Goal: Check status: Check status

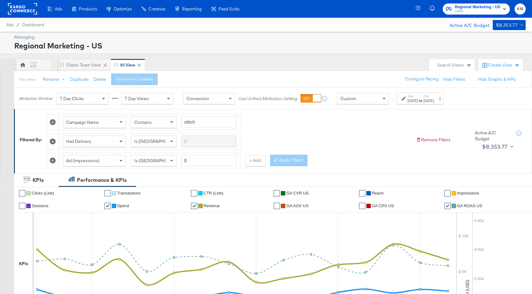
click at [418, 101] on div "Oct 27th 2024" at bounding box center [413, 100] width 10 height 5
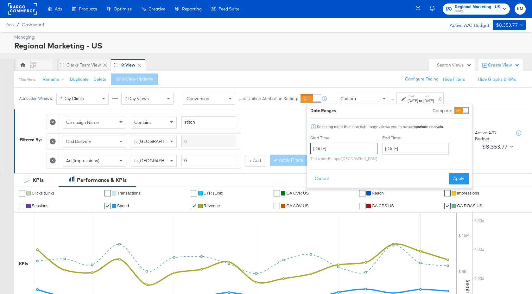
click at [365, 147] on input "October 27th 2024" at bounding box center [344, 148] width 67 height 11
click at [380, 163] on span "›" at bounding box center [383, 162] width 10 height 10
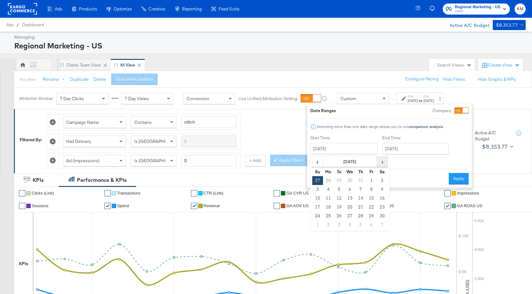
click at [380, 163] on span "›" at bounding box center [383, 162] width 10 height 10
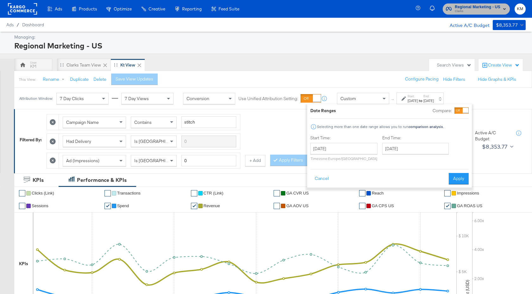
click at [470, 10] on span "Clarks" at bounding box center [478, 11] width 46 height 5
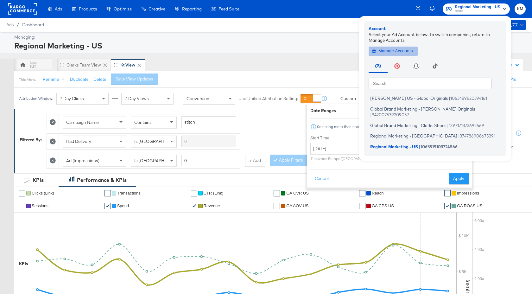
click at [398, 52] on span "Manage Accounts" at bounding box center [394, 51] width 40 height 7
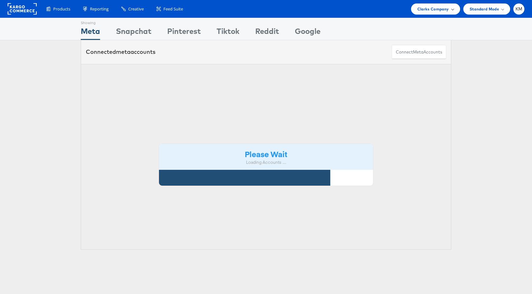
click at [432, 8] on span "Clarks Company" at bounding box center [434, 9] width 32 height 7
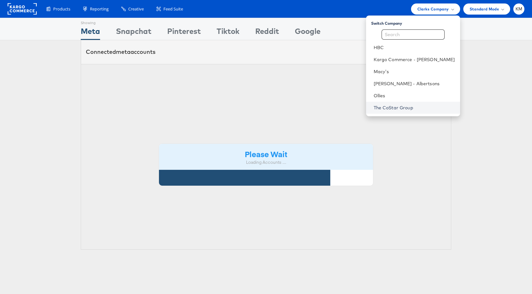
click at [398, 106] on link "The CoStar Group" at bounding box center [414, 108] width 81 height 6
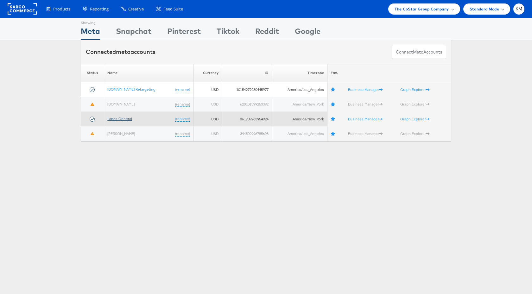
click at [121, 118] on link "Lands General" at bounding box center [119, 118] width 25 height 5
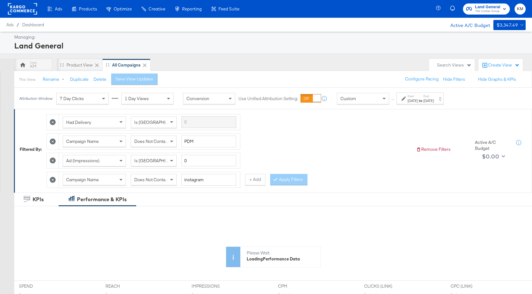
click at [434, 100] on div "Aug 25th 2024" at bounding box center [429, 100] width 10 height 5
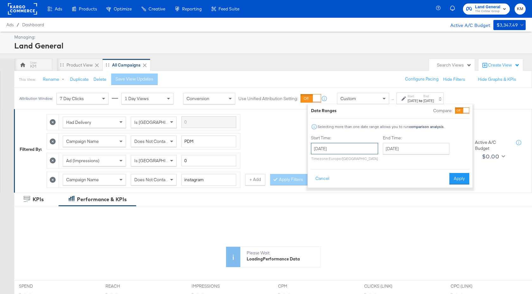
click at [366, 149] on input "August 19th 2024" at bounding box center [344, 148] width 67 height 11
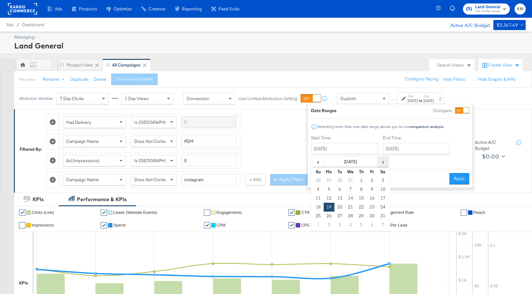
click at [382, 161] on span "›" at bounding box center [383, 162] width 10 height 10
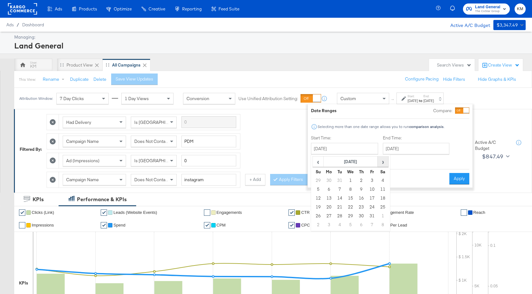
click at [382, 161] on span "›" at bounding box center [383, 162] width 10 height 10
click at [380, 161] on span "›" at bounding box center [383, 162] width 10 height 10
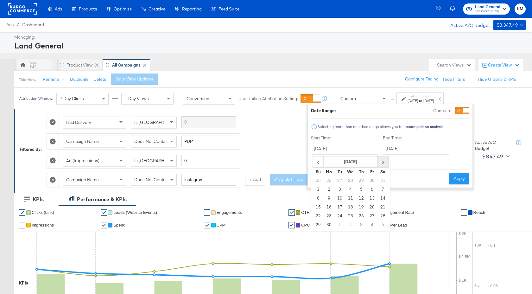
click at [380, 161] on span "›" at bounding box center [383, 162] width 10 height 10
click at [316, 161] on span "‹" at bounding box center [318, 162] width 10 height 10
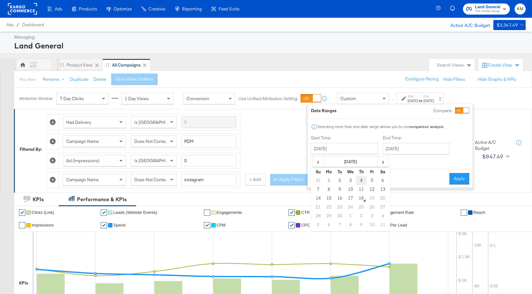
click at [360, 181] on td "4" at bounding box center [361, 180] width 11 height 9
type input "September 4th 2025"
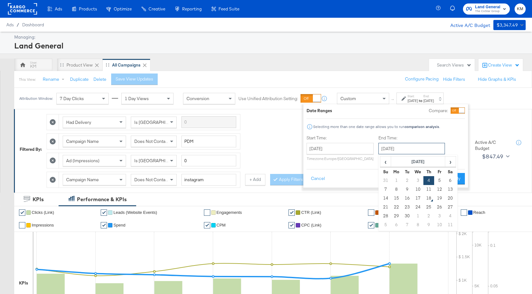
click at [408, 150] on input "September 4th 2025" at bounding box center [412, 148] width 67 height 11
click at [416, 191] on td "10" at bounding box center [418, 189] width 11 height 9
type input "September 10th 2025"
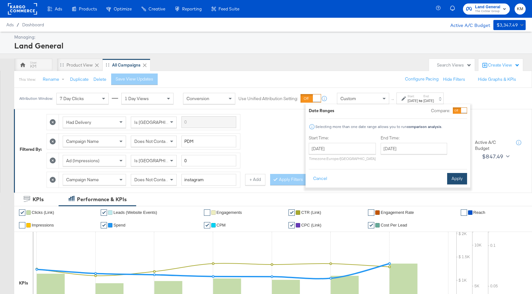
click at [457, 181] on button "Apply" at bounding box center [457, 178] width 20 height 11
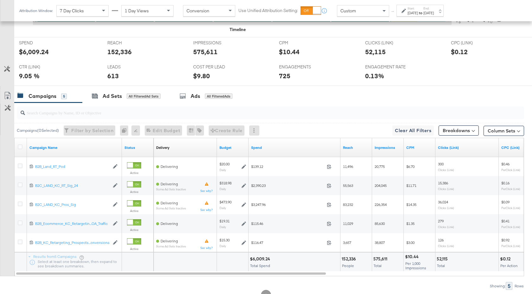
scroll to position [329, 0]
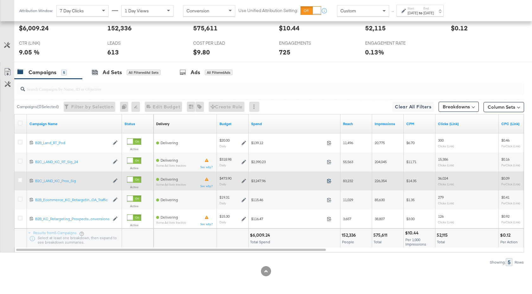
click at [330, 183] on icon at bounding box center [329, 180] width 5 height 5
click at [21, 179] on icon at bounding box center [20, 180] width 5 height 5
click at [0, 0] on input "checkbox" at bounding box center [0, 0] width 0 height 0
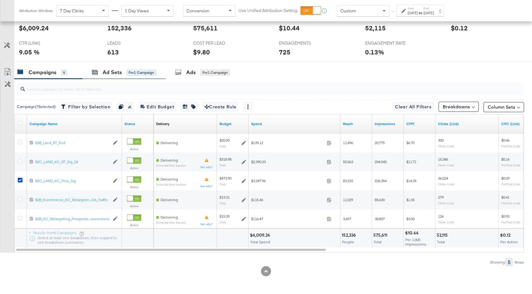
click at [111, 78] on div "Ad Sets for 1 Campaign" at bounding box center [123, 73] width 83 height 14
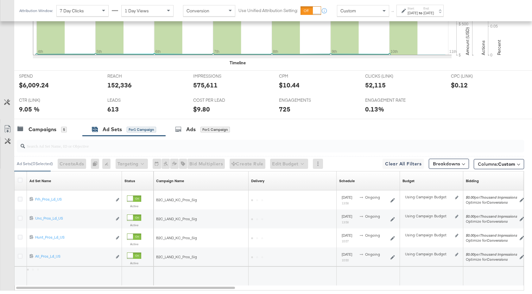
scroll to position [310, 0]
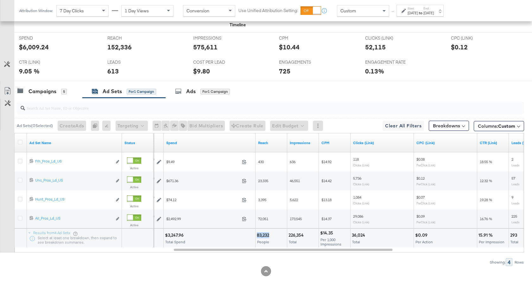
drag, startPoint x: 270, startPoint y: 235, endPoint x: 258, endPoint y: 235, distance: 12.4
click at [258, 235] on div "83,232" at bounding box center [264, 235] width 14 height 6
copy div "83,232"
drag, startPoint x: 304, startPoint y: 236, endPoint x: 289, endPoint y: 236, distance: 15.2
click at [289, 236] on div "226,354" at bounding box center [297, 235] width 17 height 6
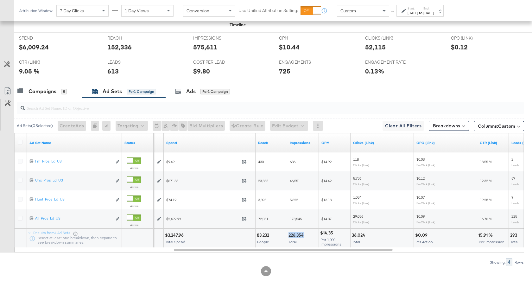
copy div "226,354"
drag, startPoint x: 366, startPoint y: 235, endPoint x: 353, endPoint y: 235, distance: 13.0
click at [353, 235] on div "36,024" at bounding box center [359, 235] width 15 height 6
copy div "36,024"
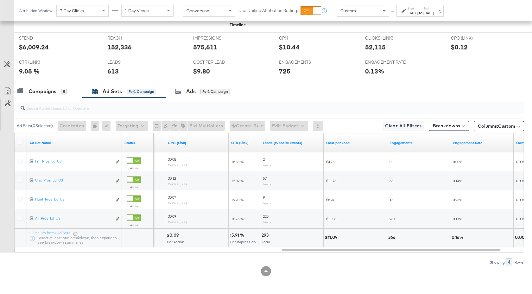
click at [434, 14] on div "Sep 10th 2025" at bounding box center [429, 12] width 10 height 5
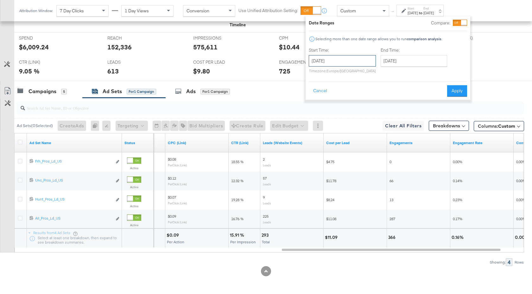
click at [362, 60] on input "September 4th 2025" at bounding box center [342, 60] width 67 height 11
click at [359, 102] on td "11" at bounding box center [359, 101] width 11 height 9
type input "September 11th 2025"
click at [408, 63] on input "September 11th 2025" at bounding box center [416, 60] width 67 height 11
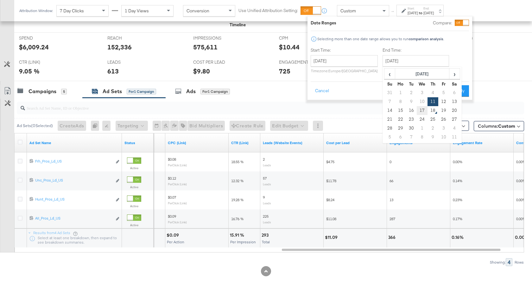
click at [420, 108] on td "17" at bounding box center [422, 110] width 11 height 9
type input "September 17th 2025"
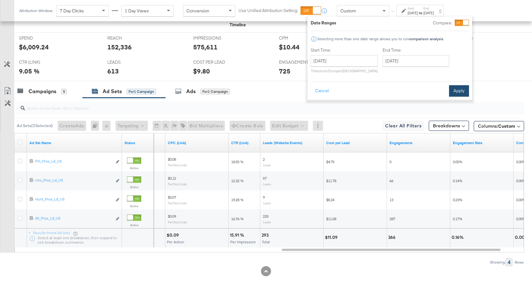
click at [450, 93] on button "Apply" at bounding box center [459, 90] width 20 height 11
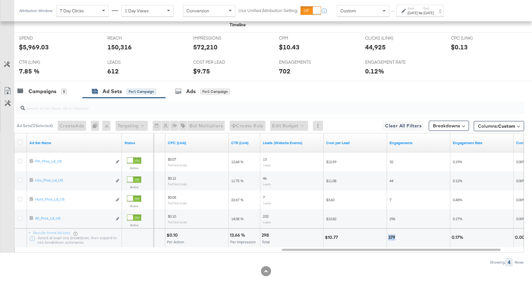
drag, startPoint x: 395, startPoint y: 237, endPoint x: 388, endPoint y: 237, distance: 7.6
click at [388, 237] on div "379" at bounding box center [418, 238] width 63 height 19
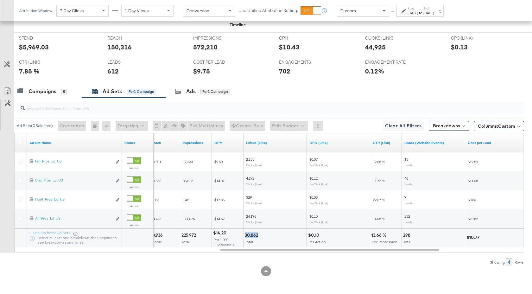
drag, startPoint x: 258, startPoint y: 235, endPoint x: 246, endPoint y: 234, distance: 12.7
click at [246, 234] on div "30,862" at bounding box center [252, 235] width 15 height 6
copy div "30,862"
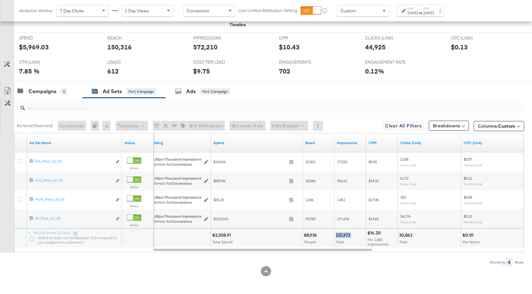
drag, startPoint x: 352, startPoint y: 234, endPoint x: 337, endPoint y: 234, distance: 14.9
click at [337, 234] on div "225,972" at bounding box center [344, 235] width 16 height 6
copy div "225,972"
drag, startPoint x: 318, startPoint y: 236, endPoint x: 305, endPoint y: 236, distance: 13.3
click at [305, 236] on div "88,936" at bounding box center [311, 235] width 15 height 6
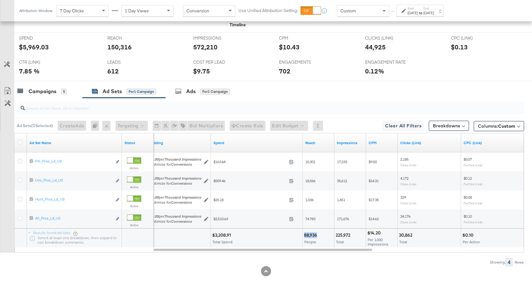
copy div "88,936"
drag, startPoint x: 231, startPoint y: 235, endPoint x: 215, endPoint y: 236, distance: 15.9
click at [215, 236] on div "$3,208.91" at bounding box center [222, 235] width 21 height 6
copy div "3,208.91"
